Goal: Task Accomplishment & Management: Manage account settings

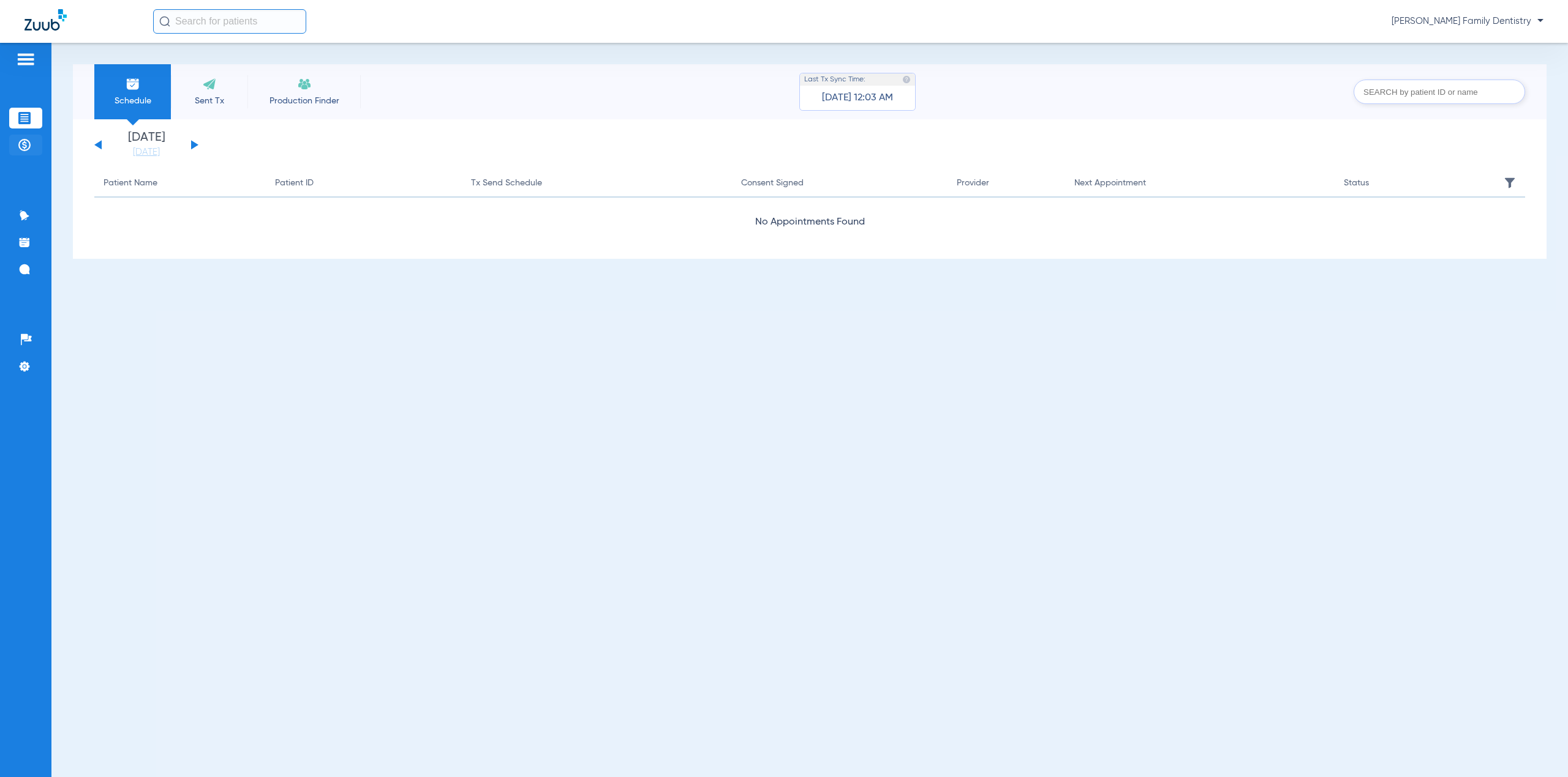
click at [22, 150] on img at bounding box center [25, 145] width 12 height 12
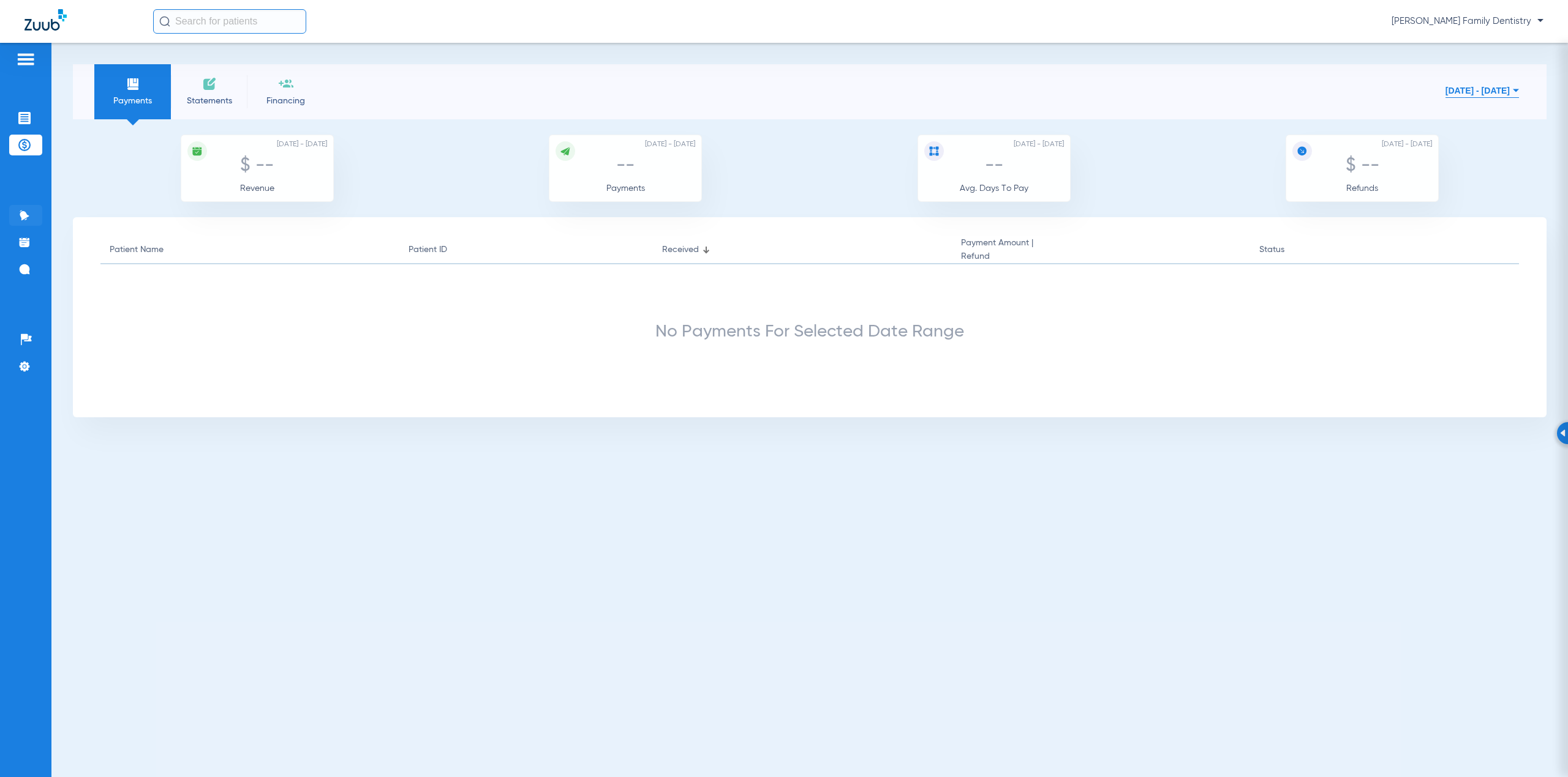
click at [19, 219] on img at bounding box center [25, 216] width 12 height 12
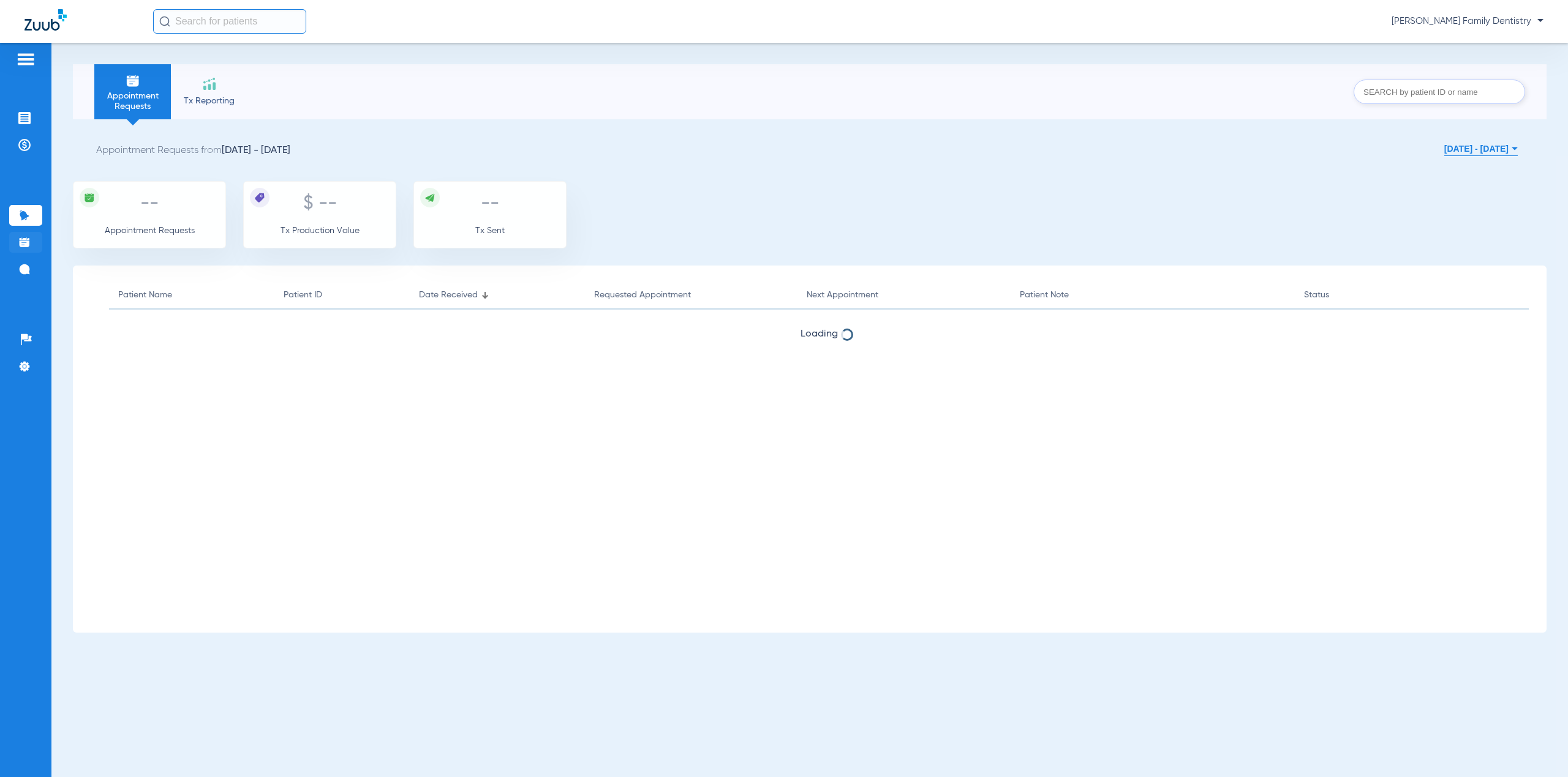
click at [20, 243] on img at bounding box center [25, 242] width 12 height 12
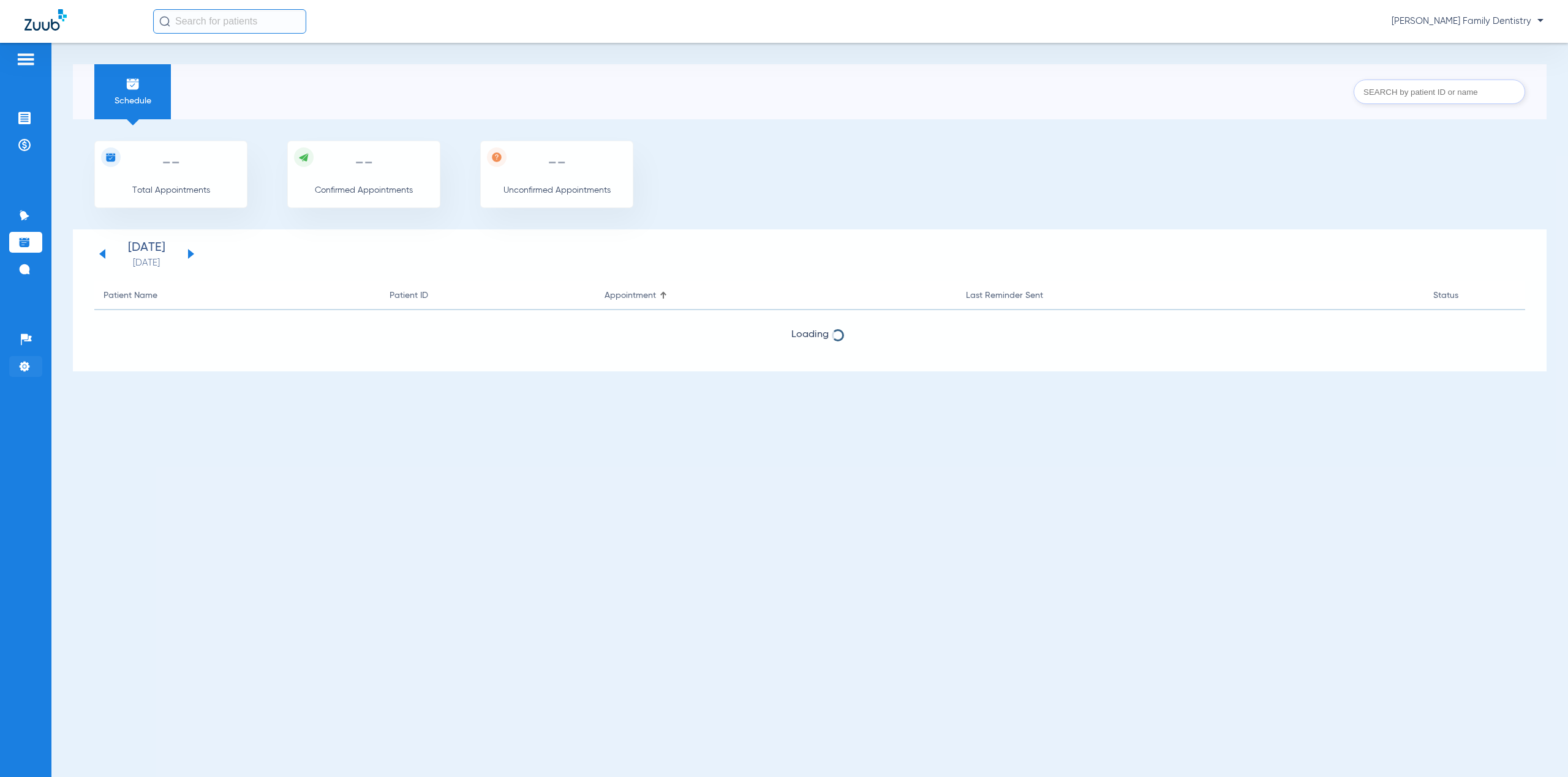
click at [20, 363] on img at bounding box center [25, 366] width 12 height 12
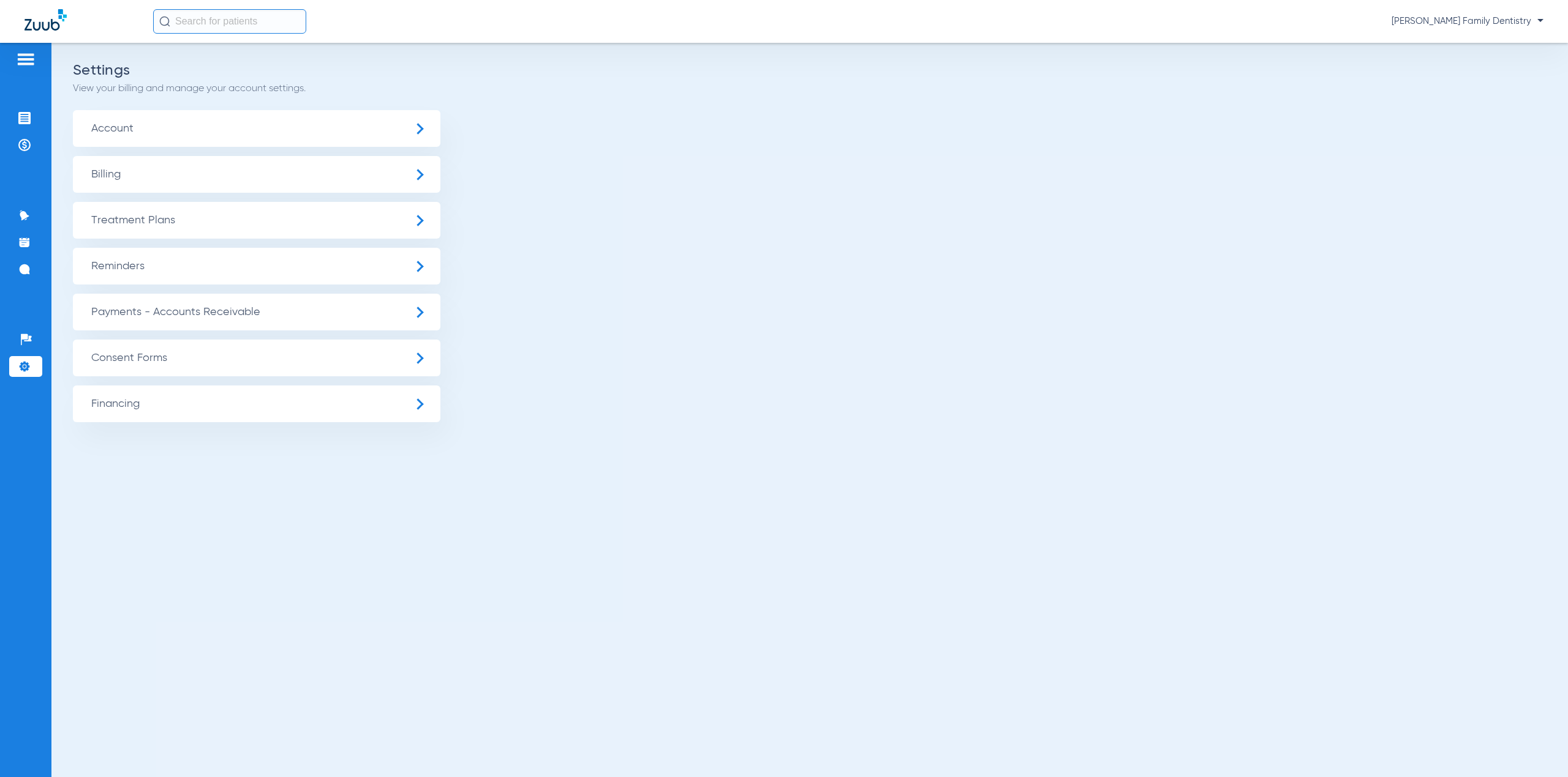
click at [152, 170] on span "Billing" at bounding box center [256, 174] width 367 height 37
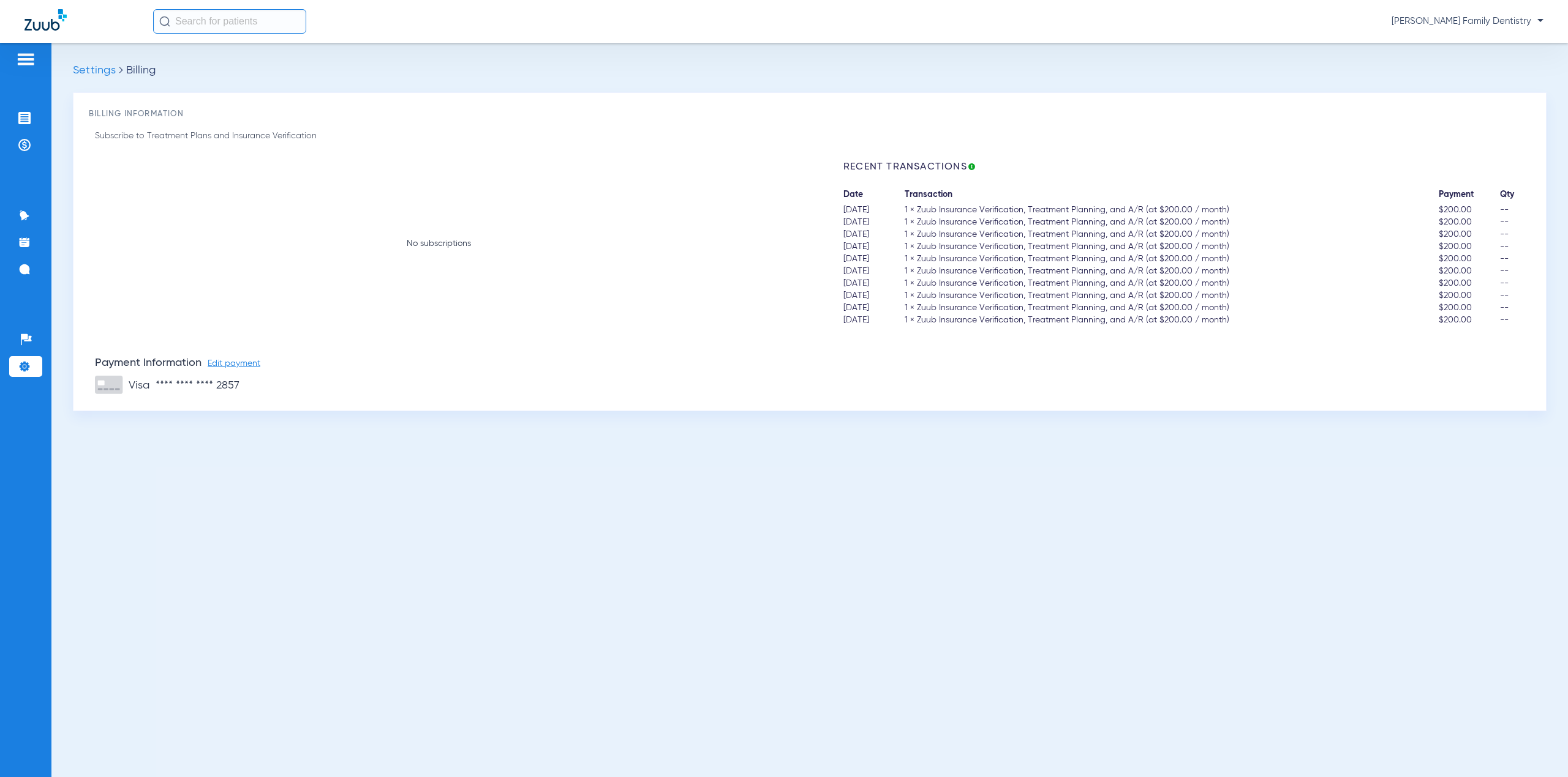
click at [1198, 701] on div "Settings Billing Billing Information Subscribe to Treatment Plans and Insurance…" at bounding box center [810, 410] width 1516 height 734
click at [1406, 201] on span "Transaction" at bounding box center [1171, 195] width 534 height 12
click at [973, 166] on icon "info" at bounding box center [971, 166] width 7 height 7
click at [1078, 168] on p "If you cannot view detailed invoice information below, please check the billing…" at bounding box center [1081, 138] width 173 height 78
